Goal: Information Seeking & Learning: Learn about a topic

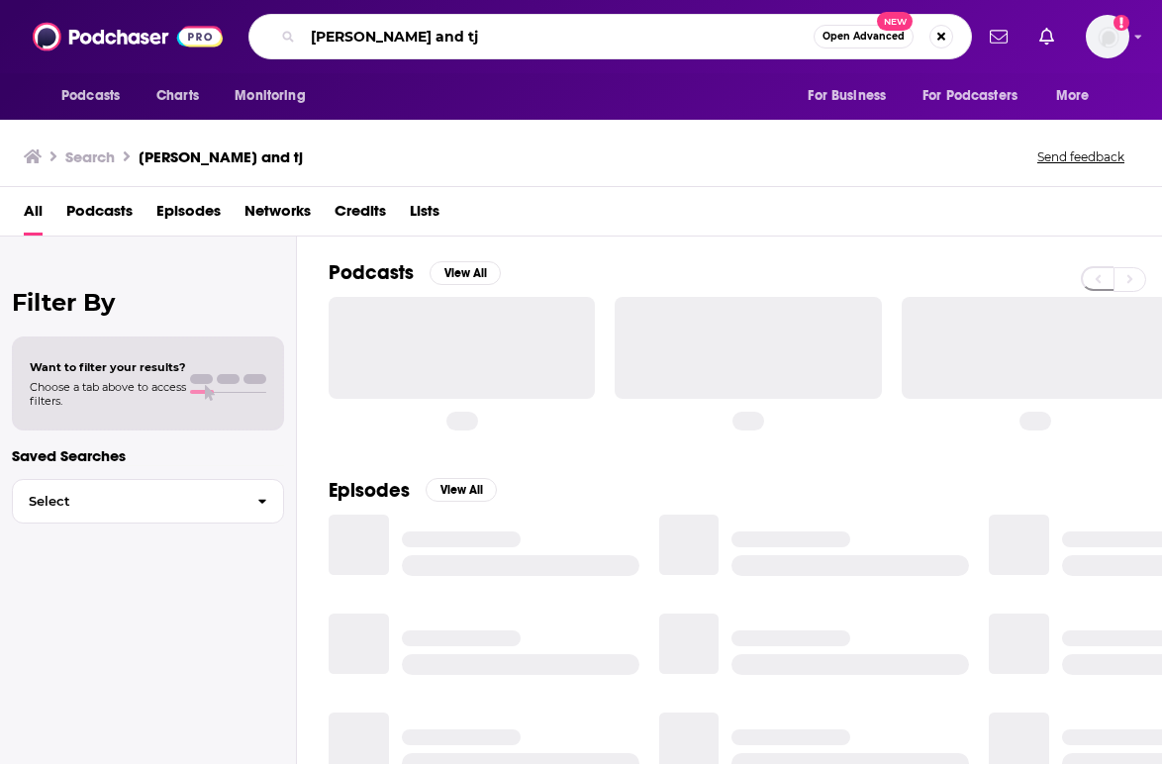
drag, startPoint x: 512, startPoint y: 43, endPoint x: 262, endPoint y: 35, distance: 249.5
click at [260, 35] on div "[PERSON_NAME] and tj Open Advanced New" at bounding box center [609, 37] width 723 height 46
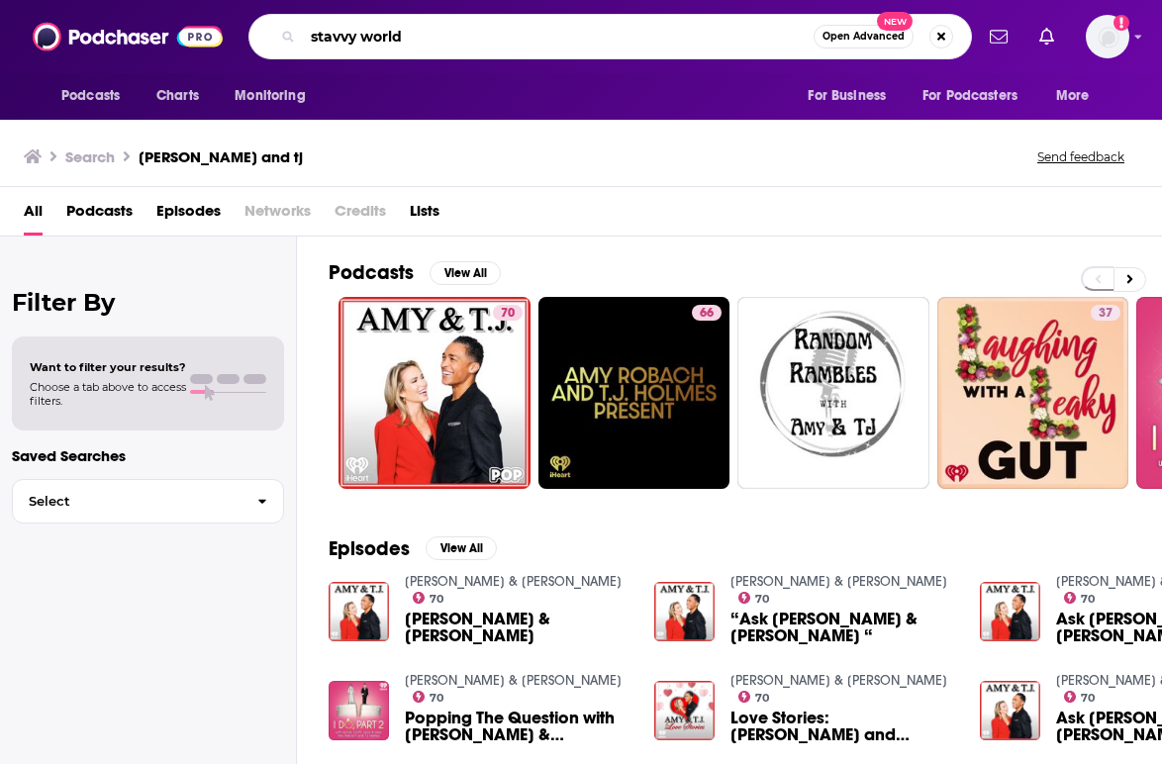
type input "stavvy world"
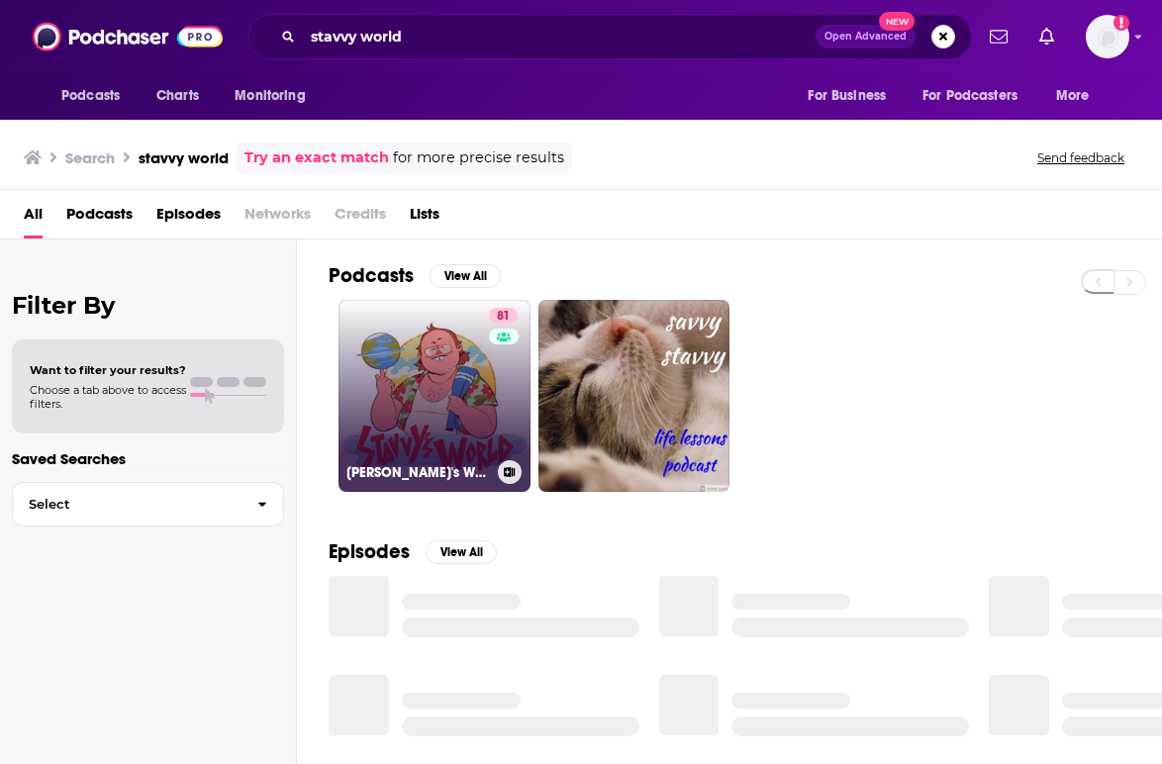
click at [404, 416] on link "81 [PERSON_NAME]'s World" at bounding box center [434, 396] width 192 height 192
